Goal: Task Accomplishment & Management: Complete application form

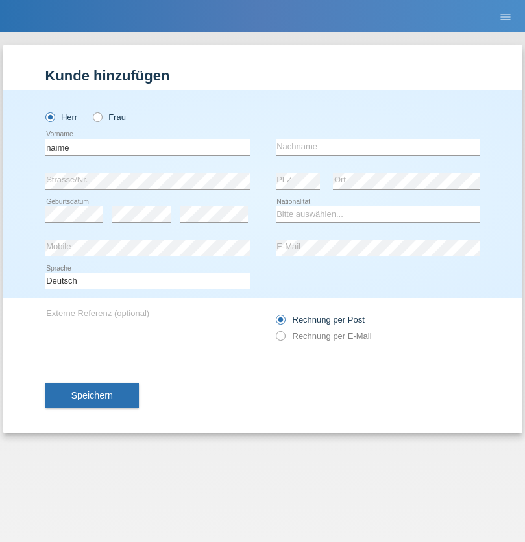
type input "naime"
click at [378, 147] on input "text" at bounding box center [378, 147] width 204 height 16
type input "llugiqi"
select select "CH"
radio input "true"
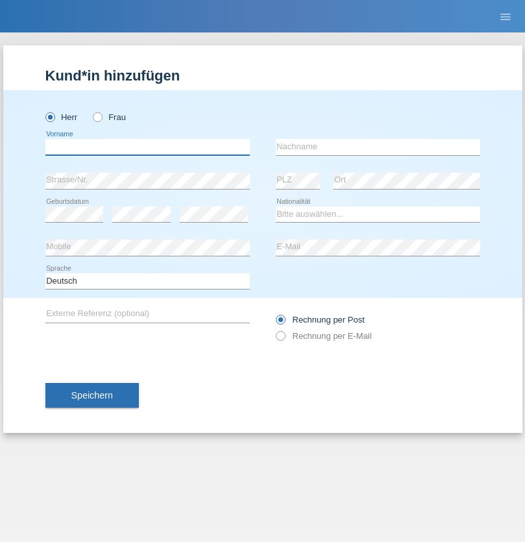
click at [147, 147] on input "text" at bounding box center [147, 147] width 204 height 16
type input "Shaban"
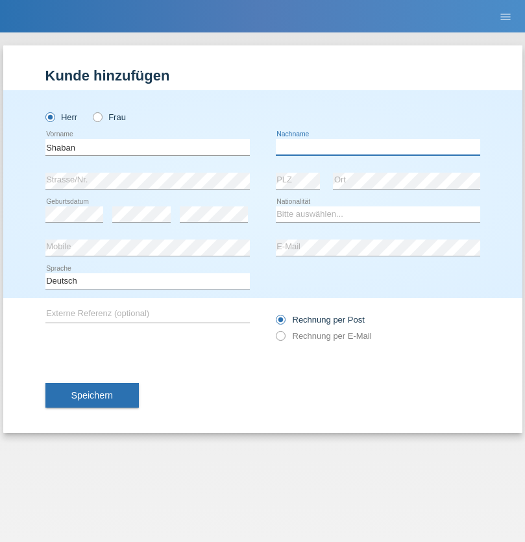
click at [378, 147] on input "text" at bounding box center [378, 147] width 204 height 16
type input "llugiqi"
select select "CH"
radio input "true"
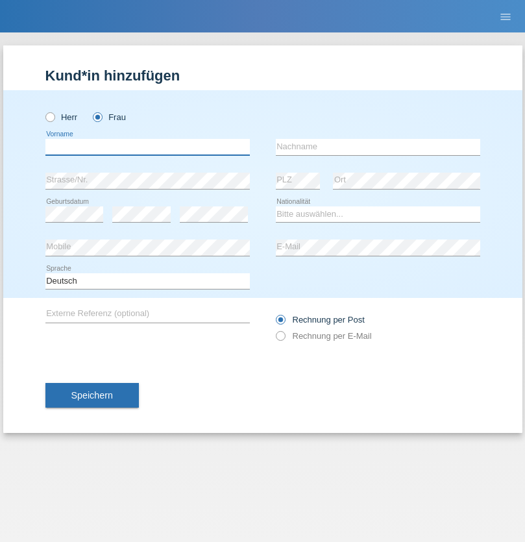
click at [147, 147] on input "text" at bounding box center [147, 147] width 204 height 16
type input "[PERSON_NAME]"
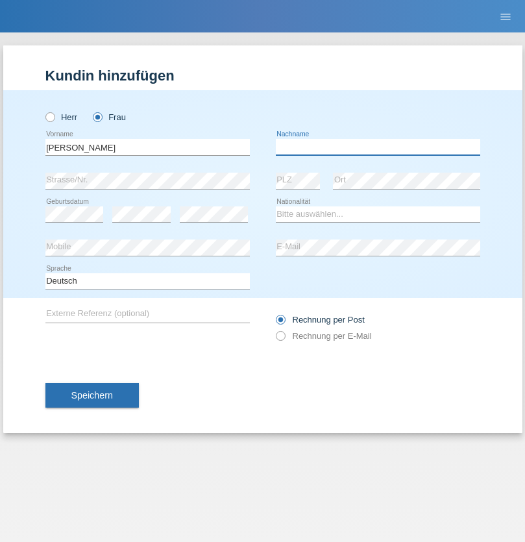
click at [378, 147] on input "text" at bounding box center [378, 147] width 204 height 16
type input "[PERSON_NAME]"
select select "CH"
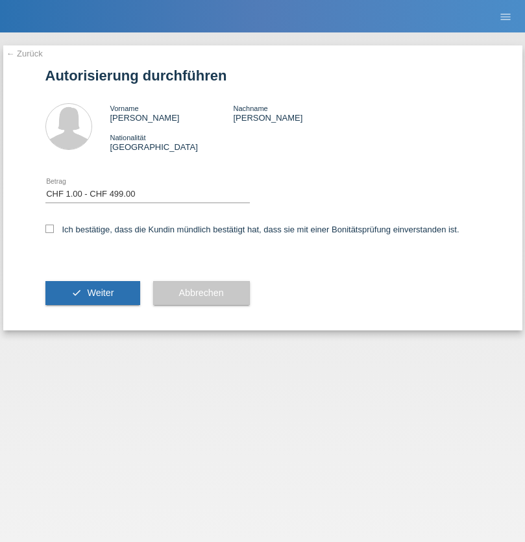
select select "1"
checkbox input "true"
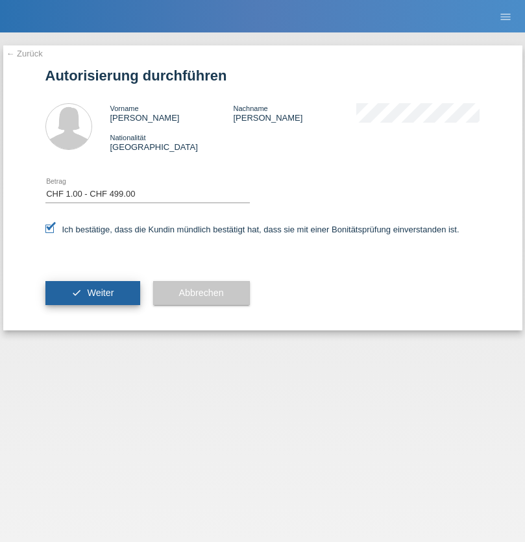
click at [92, 293] on span "Weiter" at bounding box center [100, 292] width 27 height 10
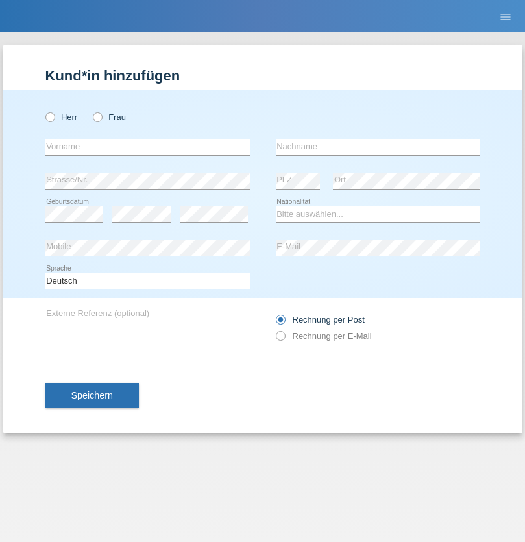
radio input "true"
click at [147, 147] on input "text" at bounding box center [147, 147] width 204 height 16
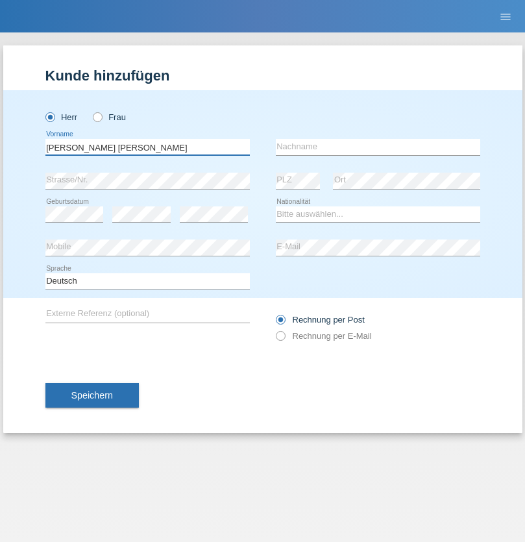
type input "[PERSON_NAME] [PERSON_NAME]"
click at [378, 147] on input "text" at bounding box center [378, 147] width 204 height 16
type input "Carlos Manuel"
select select "PT"
select select "C"
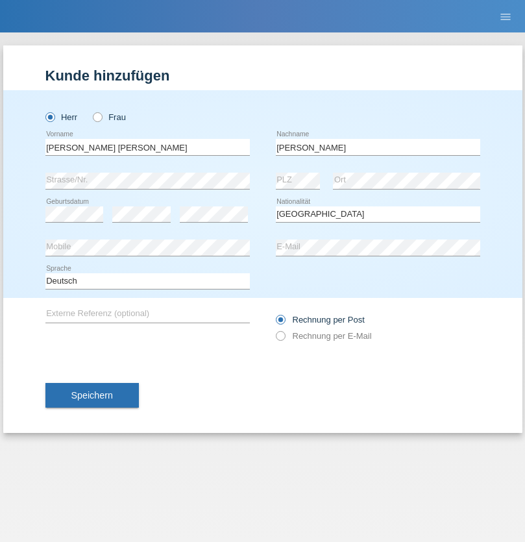
select select "27"
select select "10"
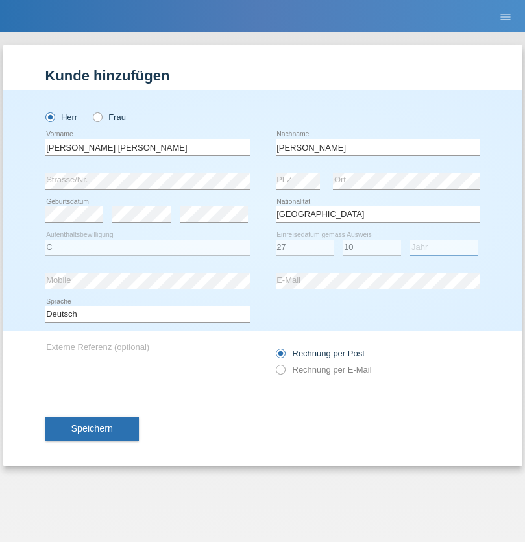
select select "2003"
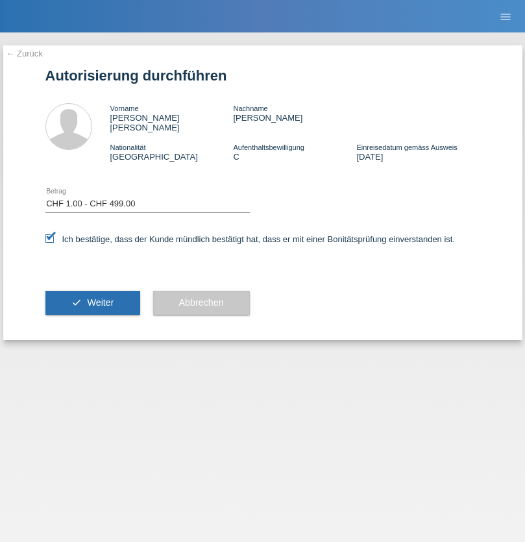
select select "1"
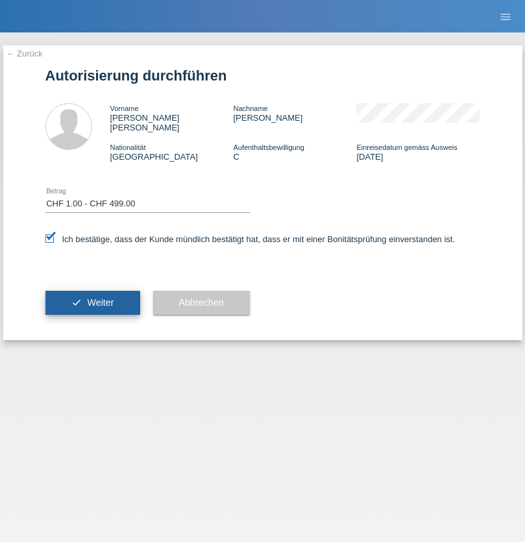
click at [92, 297] on span "Weiter" at bounding box center [100, 302] width 27 height 10
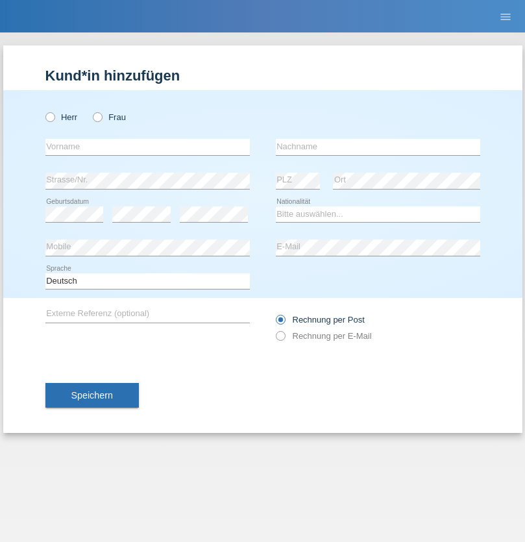
radio input "true"
click at [147, 147] on input "text" at bounding box center [147, 147] width 204 height 16
type input "Champing"
click at [378, 147] on input "text" at bounding box center [378, 147] width 204 height 16
type input "Malonga"
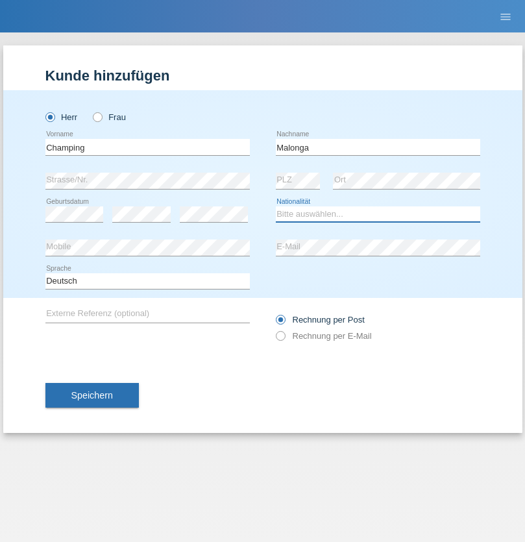
select select "CH"
radio input "true"
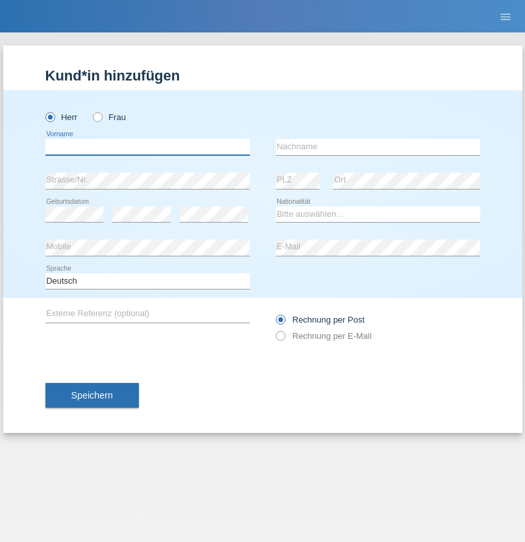
click at [147, 147] on input "text" at bounding box center [147, 147] width 204 height 16
type input "Djordjevic"
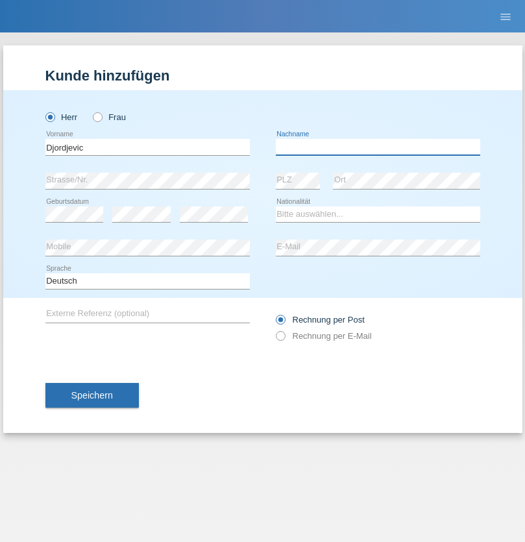
click at [378, 147] on input "text" at bounding box center [378, 147] width 204 height 16
type input "Radosav"
select select "RS"
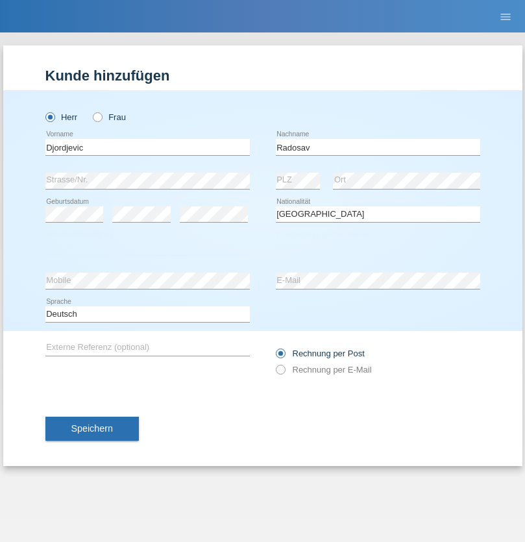
select select "C"
select select "10"
select select "03"
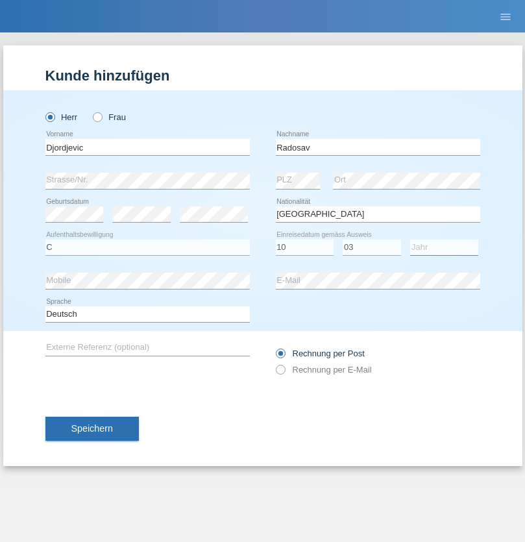
select select "1989"
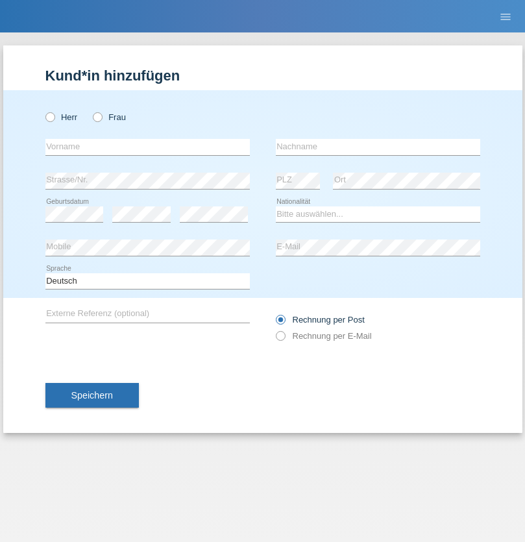
radio input "true"
click at [147, 147] on input "text" at bounding box center [147, 147] width 204 height 16
type input "[PERSON_NAME]"
click at [378, 147] on input "text" at bounding box center [378, 147] width 204 height 16
type input "Patera"
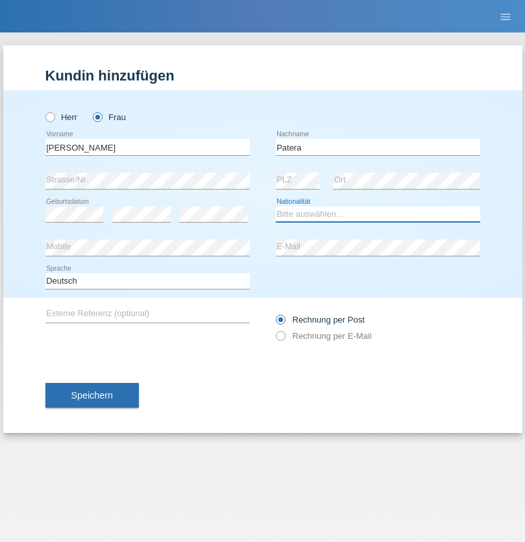
select select "CH"
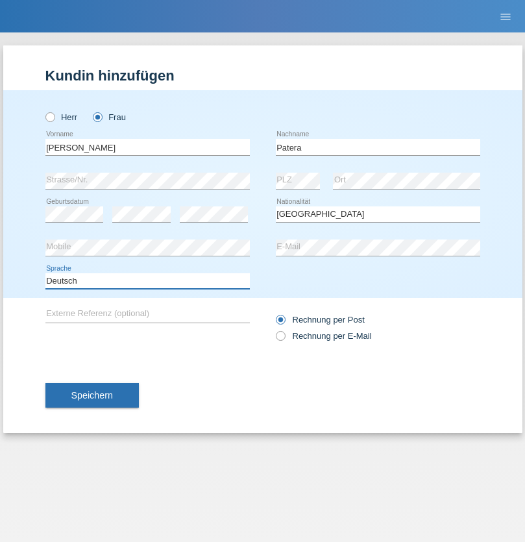
select select "en"
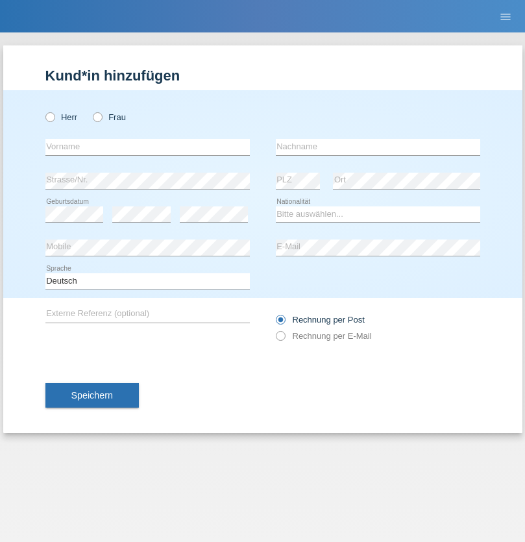
radio input "true"
click at [147, 147] on input "text" at bounding box center [147, 147] width 204 height 16
type input "[PERSON_NAME]"
click at [378, 147] on input "text" at bounding box center [378, 147] width 204 height 16
type input "Sakhi"
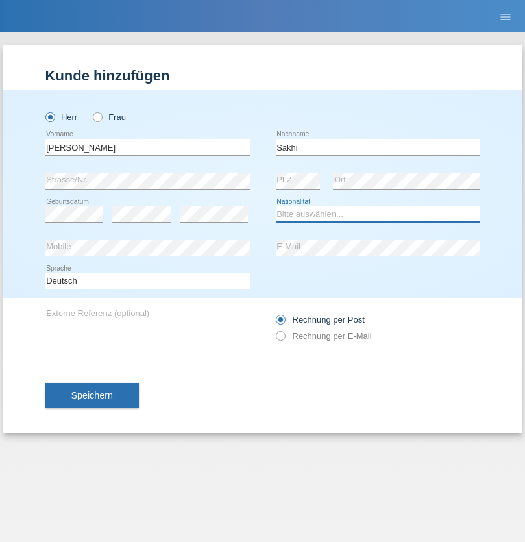
select select "IT"
select select "C"
select select "24"
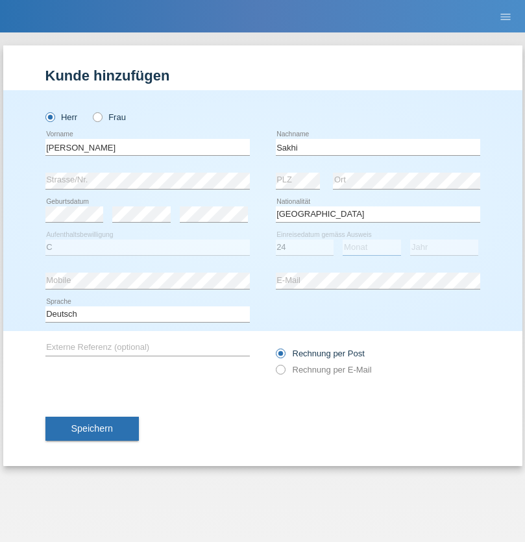
select select "10"
select select "2021"
